Goal: Information Seeking & Learning: Check status

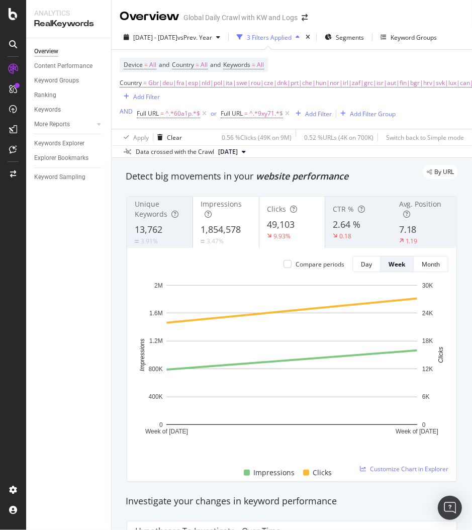
scroll to position [928, 0]
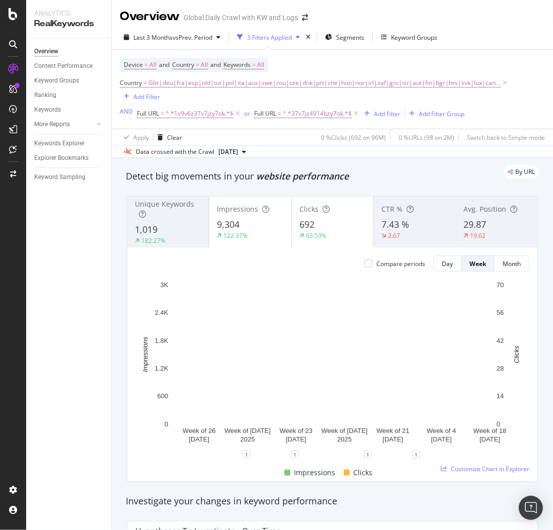
scroll to position [20, 0]
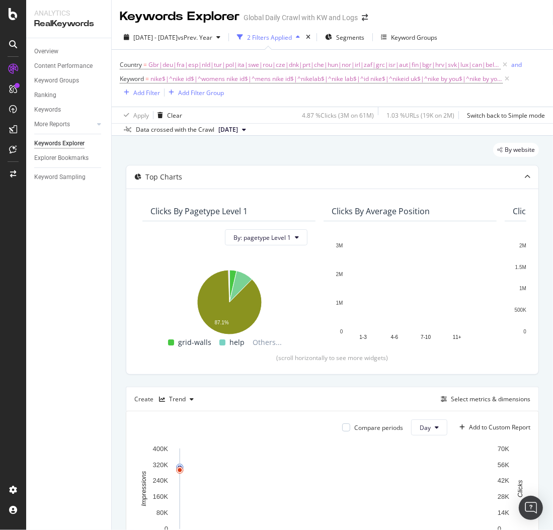
scroll to position [0, 2479]
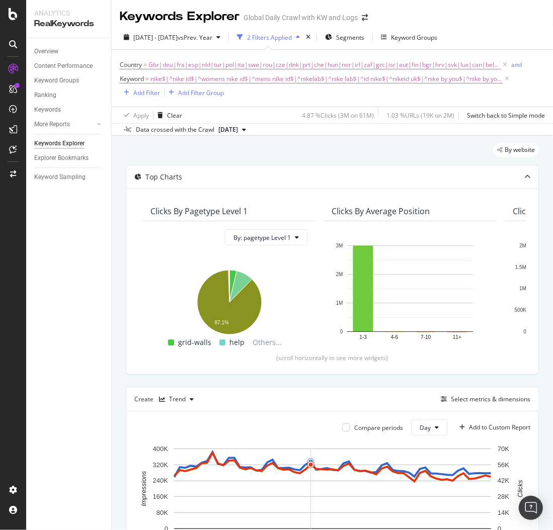
click at [167, 146] on div "By website" at bounding box center [332, 154] width 413 height 22
click at [89, 197] on div "Overview Content Performance Keyword Groups Ranking Keywords More Reports Count…" at bounding box center [68, 284] width 85 height 492
click at [75, 223] on div "Overview Content Performance Keyword Groups Ranking Keywords More Reports Count…" at bounding box center [68, 284] width 85 height 492
